Goal: Task Accomplishment & Management: Manage account settings

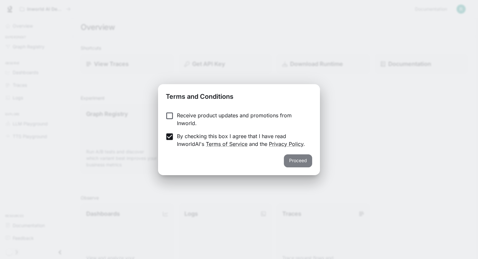
click at [299, 159] on button "Proceed" at bounding box center [298, 160] width 28 height 13
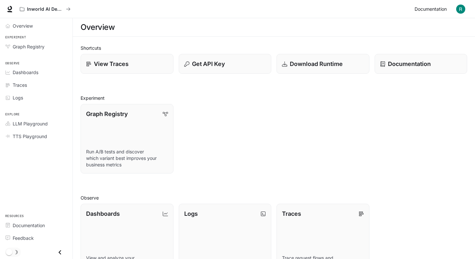
click at [436, 8] on span "Documentation" at bounding box center [431, 9] width 32 height 8
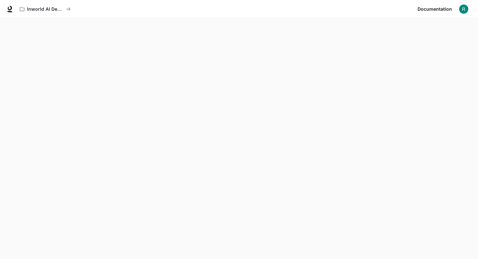
click at [468, 9] on button "button" at bounding box center [463, 9] width 13 height 13
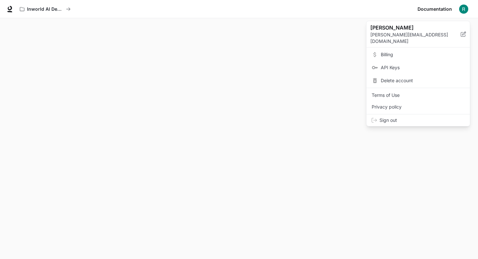
click at [406, 51] on span "Billing" at bounding box center [422, 54] width 84 height 6
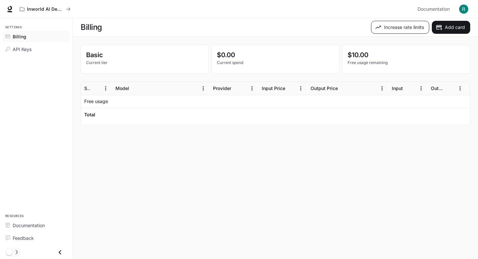
click at [401, 24] on button "Increase rate limits" at bounding box center [400, 27] width 58 height 13
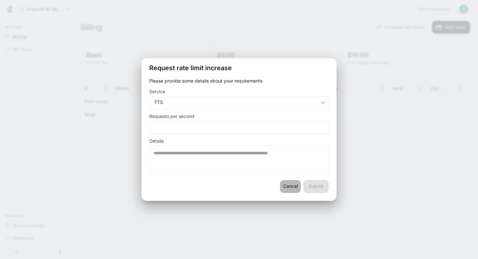
click at [288, 186] on button "Cancel" at bounding box center [290, 186] width 21 height 13
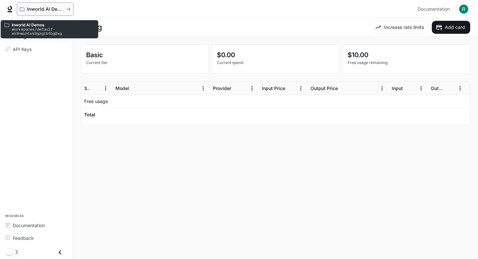
click at [70, 10] on icon "All workspaces" at bounding box center [68, 9] width 5 height 5
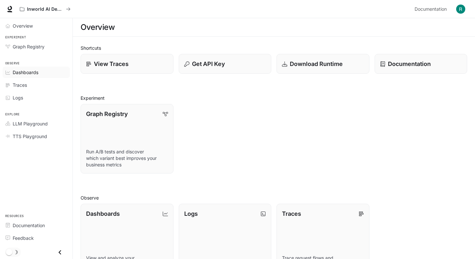
click at [41, 74] on div "Dashboards" at bounding box center [40, 72] width 54 height 7
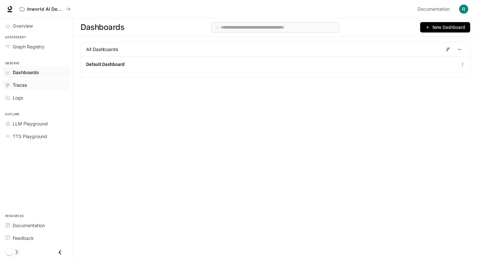
click at [56, 87] on div "Traces" at bounding box center [40, 85] width 54 height 7
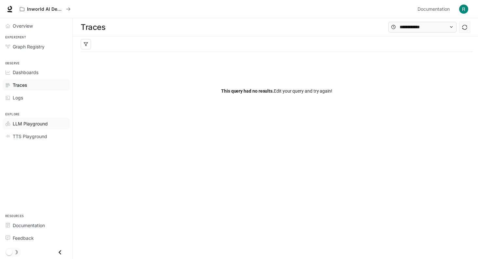
click at [49, 128] on link "LLM Playground" at bounding box center [36, 123] width 67 height 11
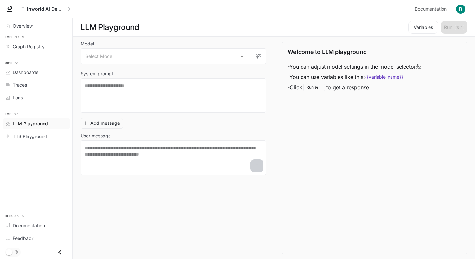
click at [456, 9] on button "button" at bounding box center [460, 9] width 13 height 13
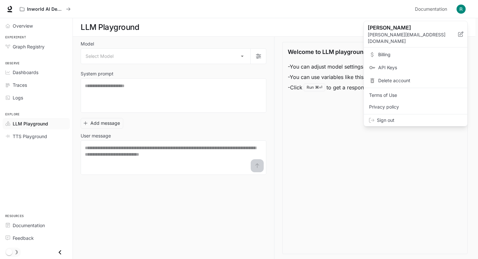
click at [410, 51] on span "Billing" at bounding box center [420, 54] width 84 height 6
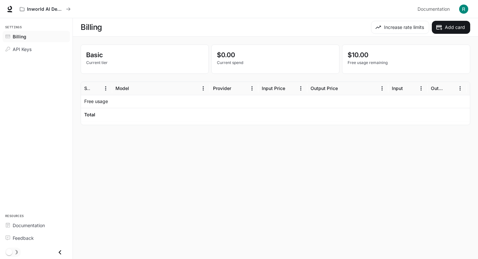
click at [370, 59] on p "$10.00" at bounding box center [405, 55] width 117 height 10
click at [370, 63] on p "Free usage remaining" at bounding box center [405, 63] width 117 height 6
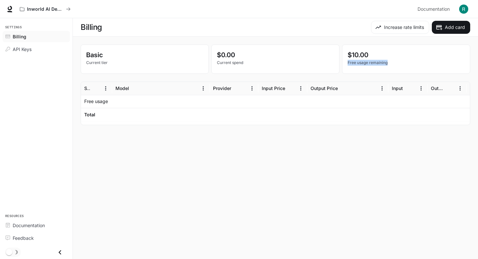
click at [370, 63] on p "Free usage remaining" at bounding box center [405, 63] width 117 height 6
click at [317, 171] on main "Billing Increase rate limits Add card Basic Current tier $0.00 Current spend $1…" at bounding box center [275, 138] width 405 height 241
click at [308, 112] on div at bounding box center [347, 114] width 81 height 13
click at [307, 112] on div at bounding box center [347, 114] width 81 height 13
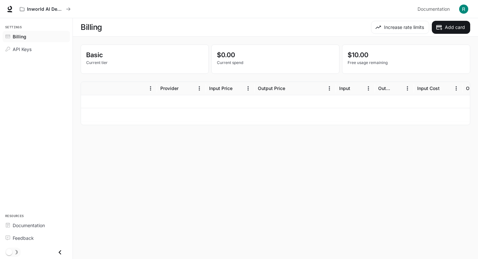
scroll to position [0, 143]
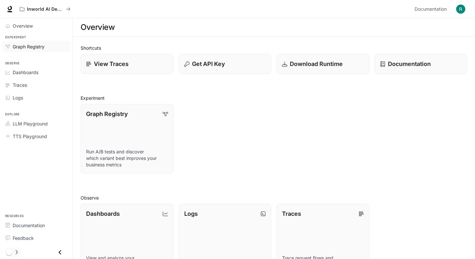
click at [32, 48] on span "Graph Registry" at bounding box center [29, 46] width 32 height 7
